Goal: Information Seeking & Learning: Understand process/instructions

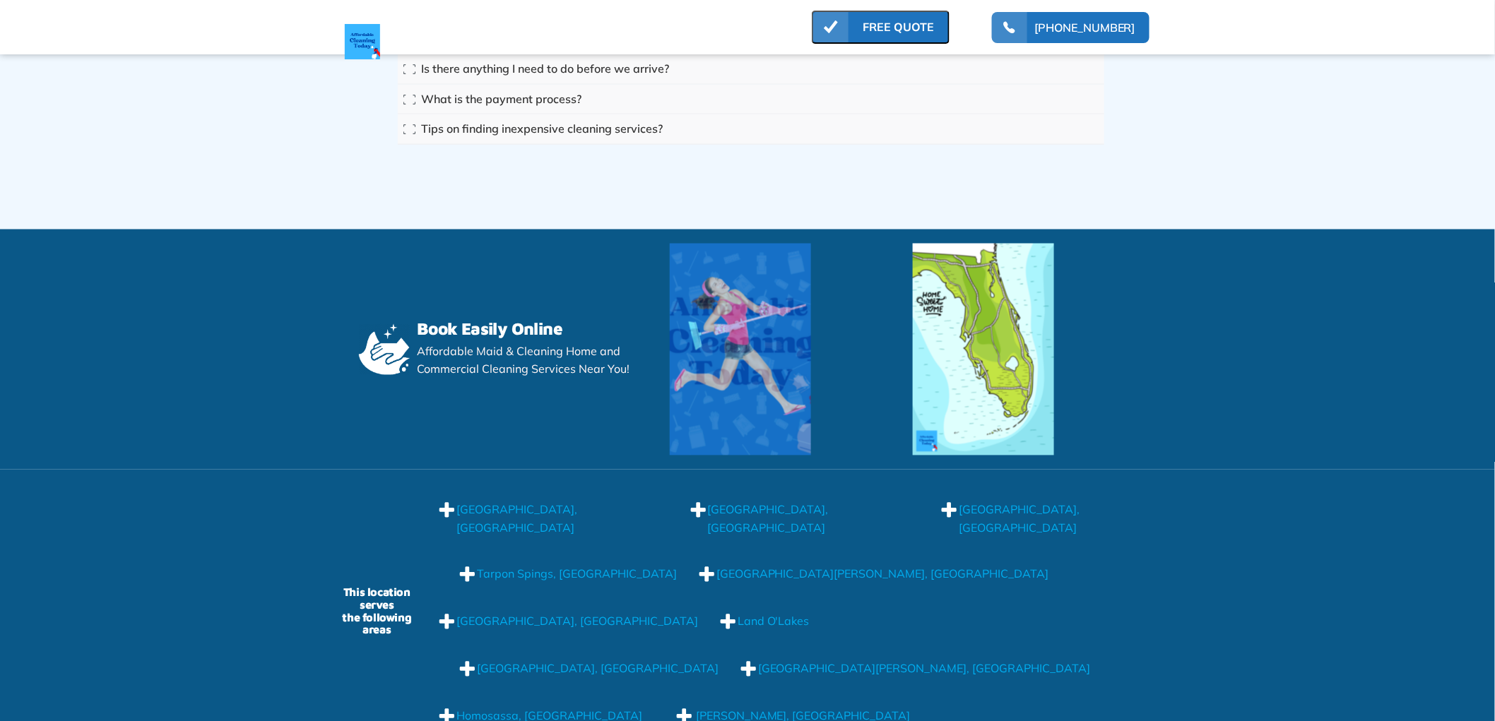
scroll to position [12121, 0]
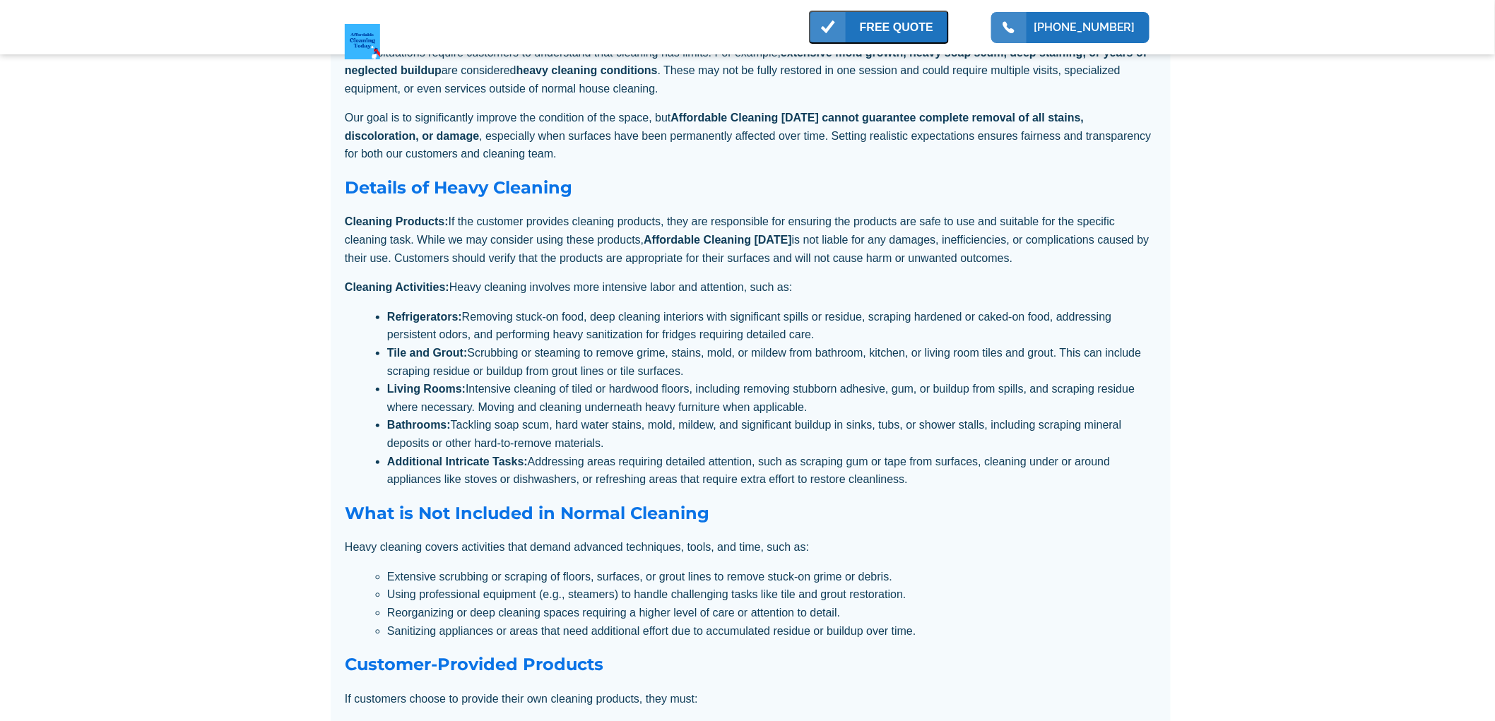
scroll to position [4553, 0]
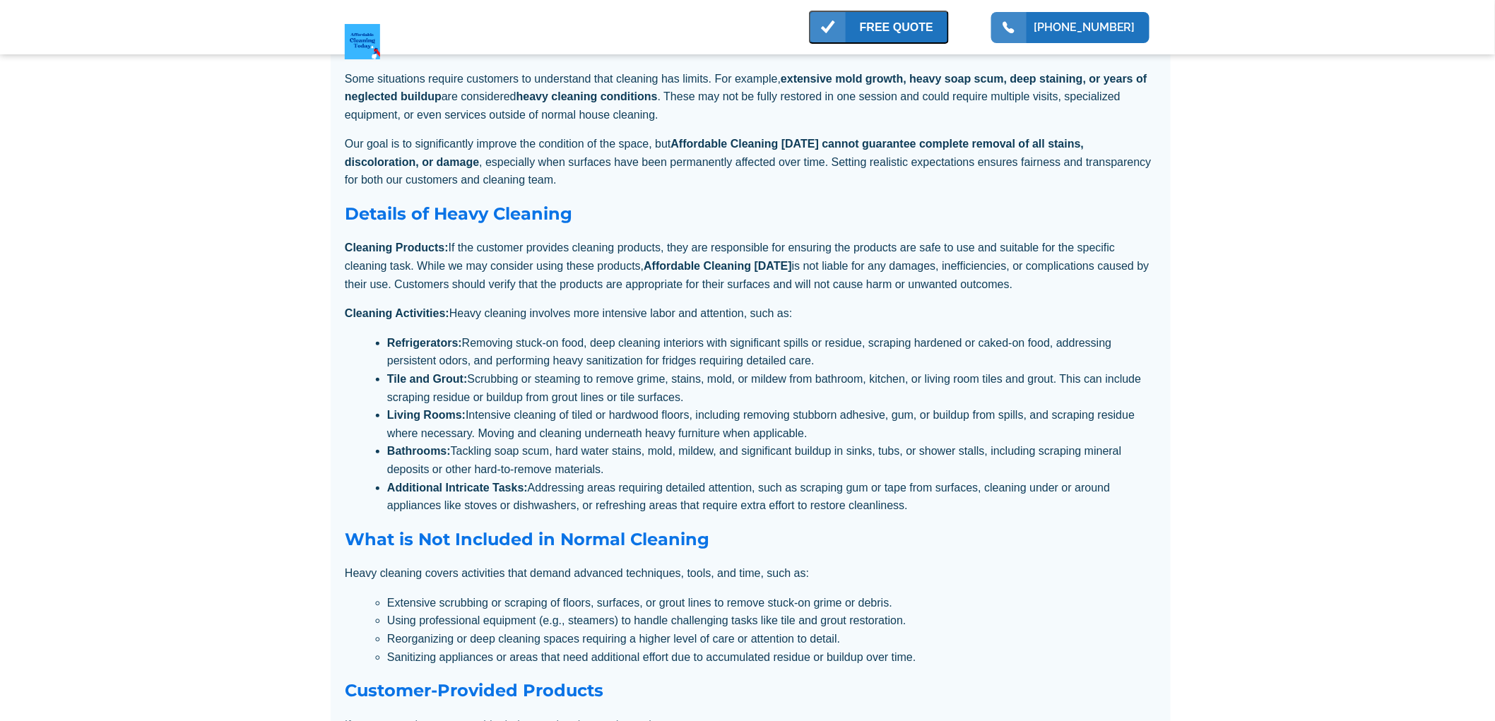
click at [933, 323] on p "Cleaning Activities: Heavy cleaning involves more intensive labor and attention…" at bounding box center [751, 314] width 812 height 18
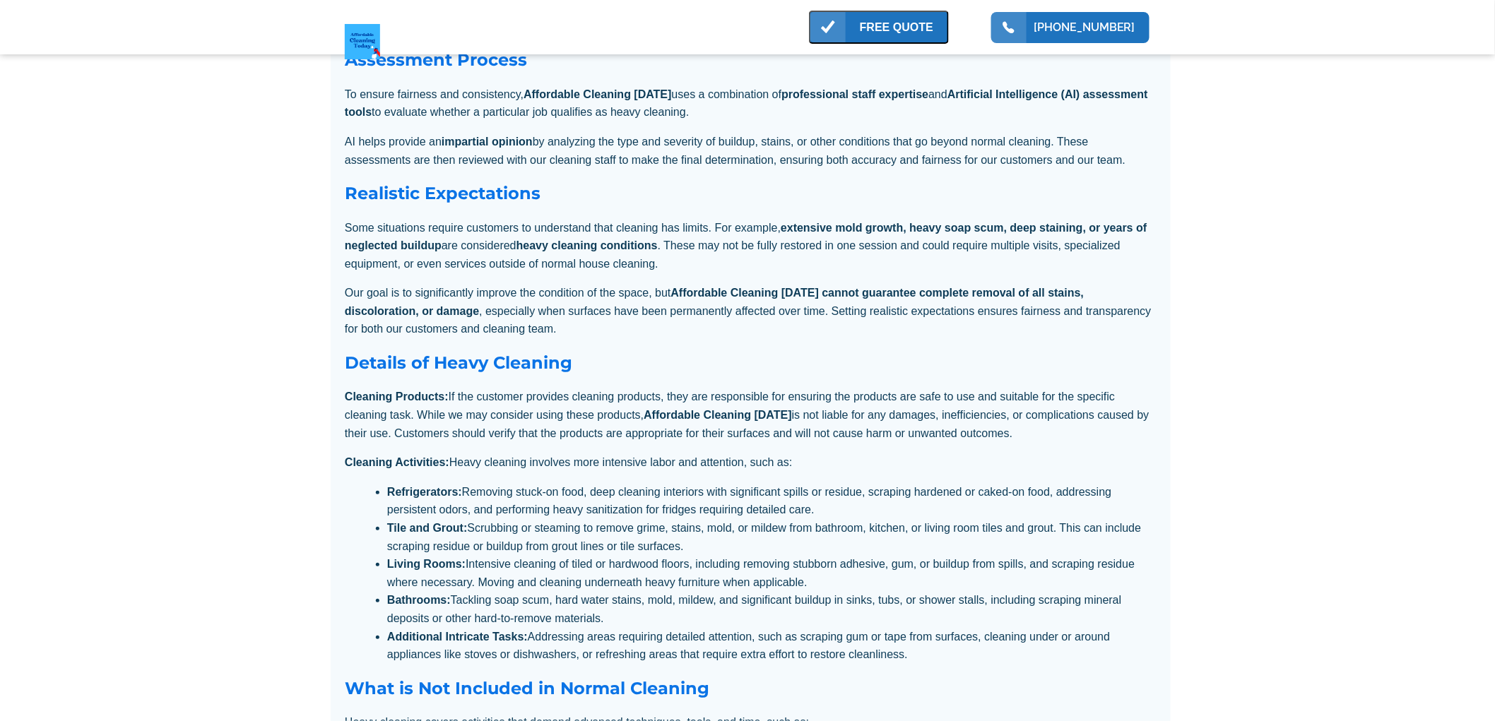
scroll to position [4318, 0]
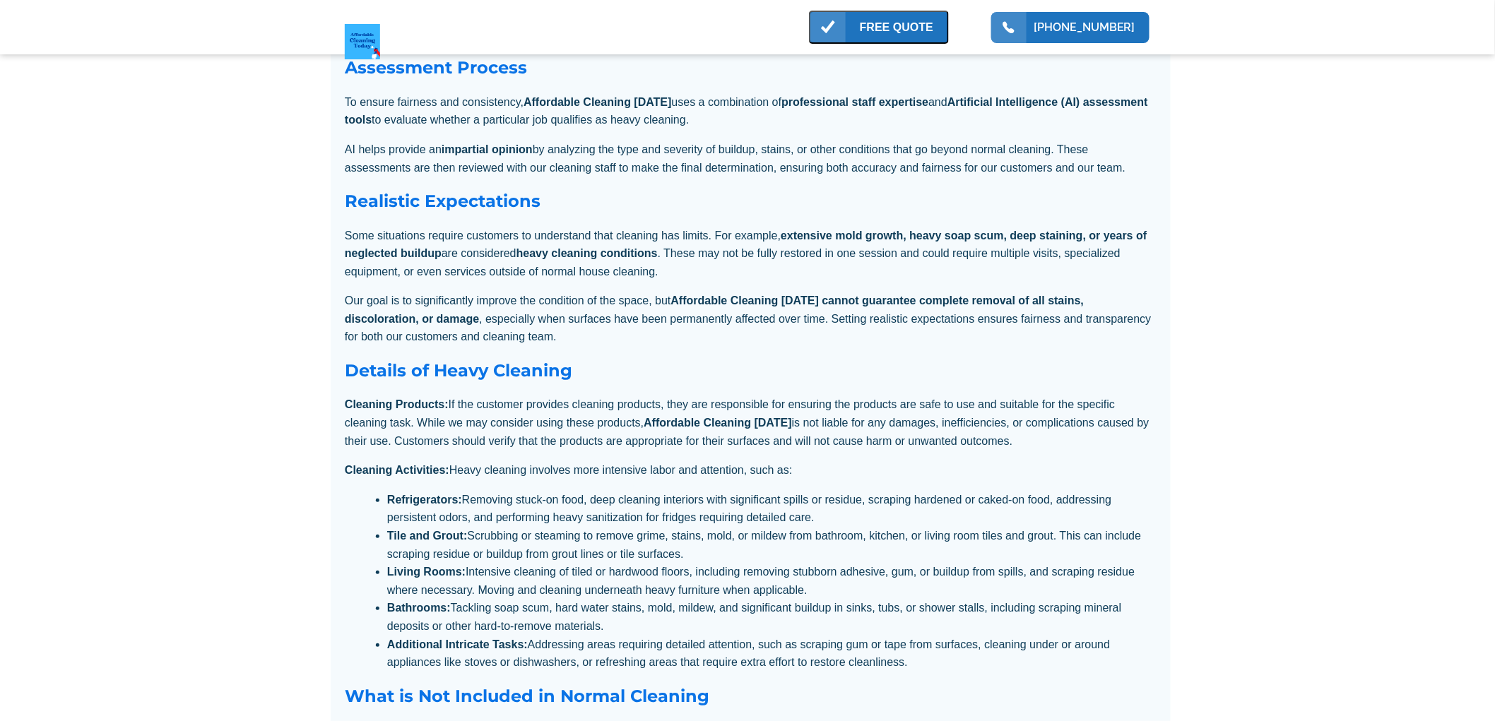
click at [930, 343] on p "Our goal is to significantly improve the condition of the space, but Affordable…" at bounding box center [751, 319] width 812 height 54
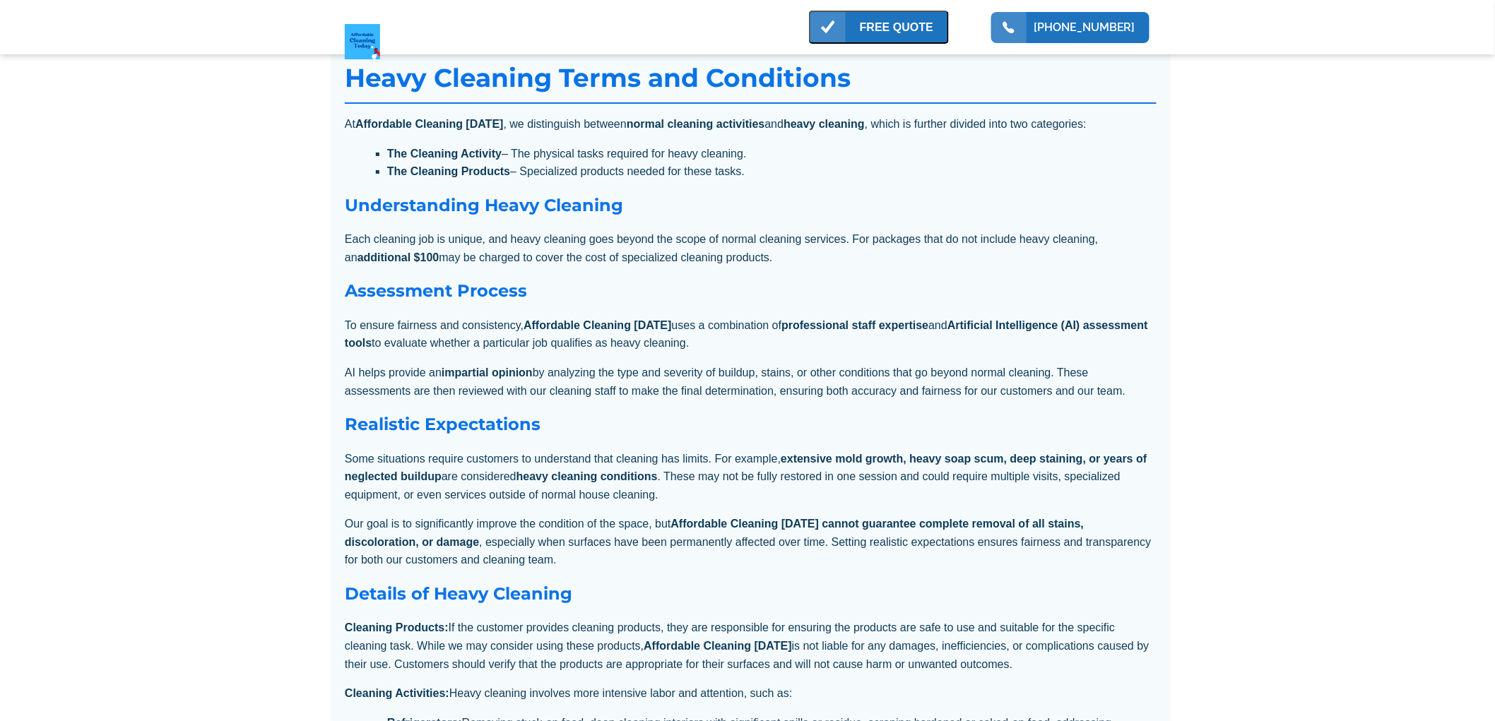
scroll to position [4096, 0]
drag, startPoint x: 779, startPoint y: 285, endPoint x: 341, endPoint y: 237, distance: 441.4
click at [341, 237] on div "Heavy Cleaning Terms and Conditions At Affordable Cleaning Today , we distingui…" at bounding box center [751, 647] width 840 height 1209
copy div "Understanding Heavy Cleaning Each cleaning job is unique, and heavy cleaning go…"
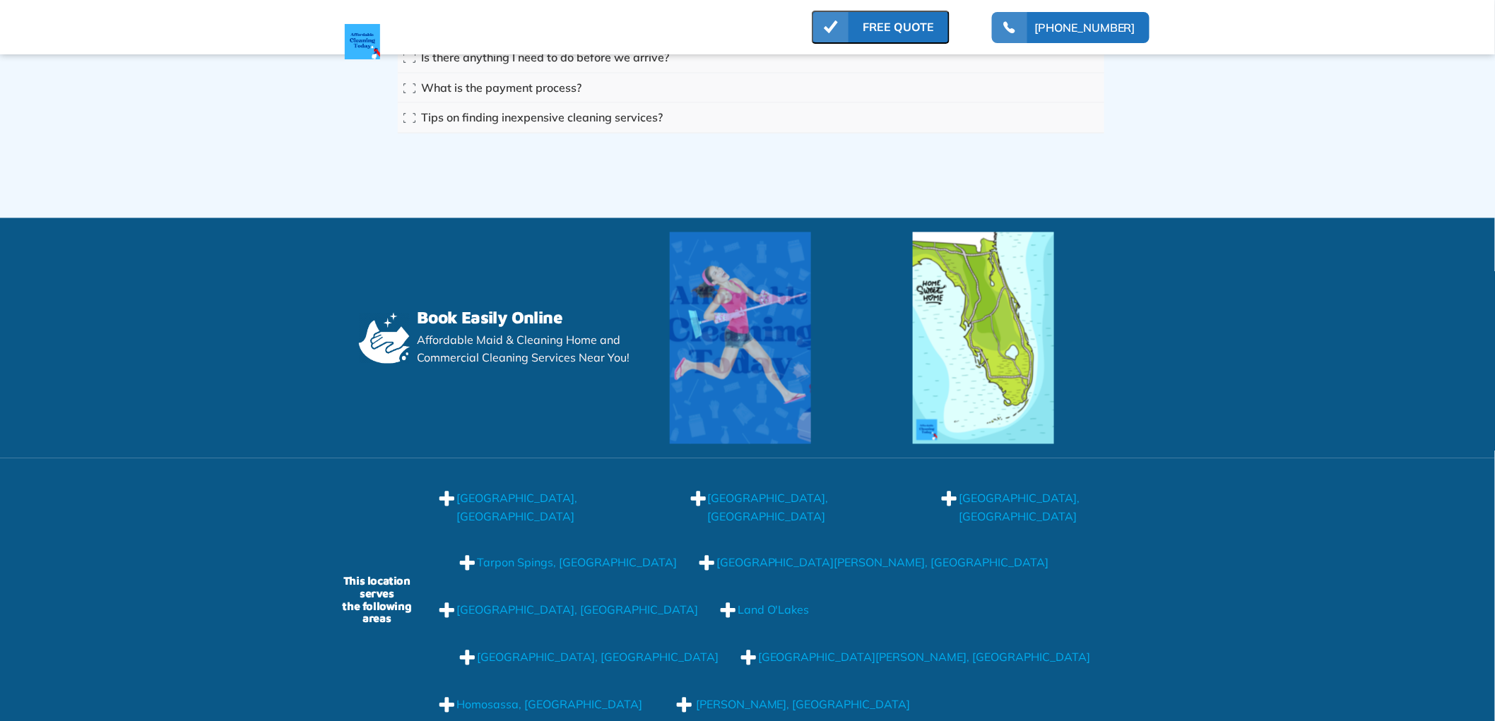
scroll to position [12121, 0]
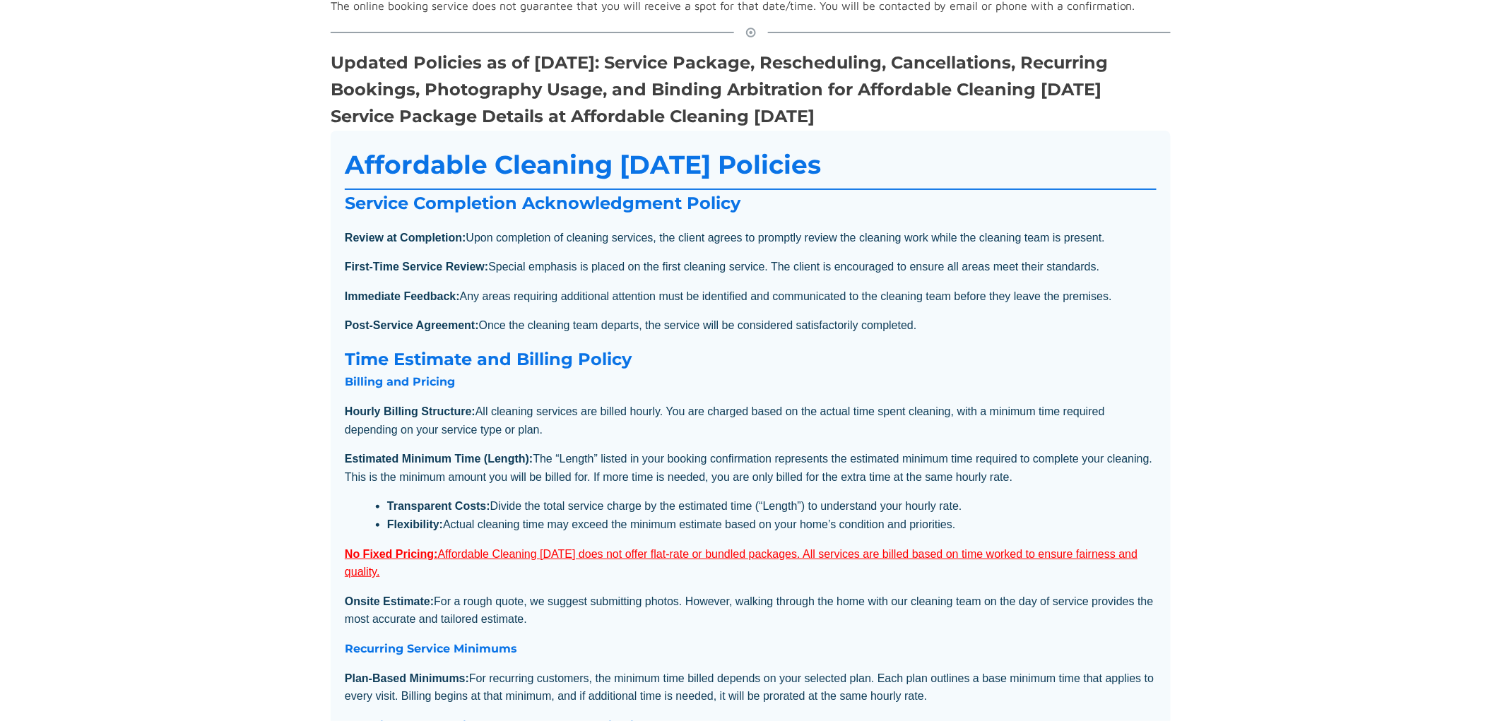
scroll to position [392, 0]
